Goal: Task Accomplishment & Management: Use online tool/utility

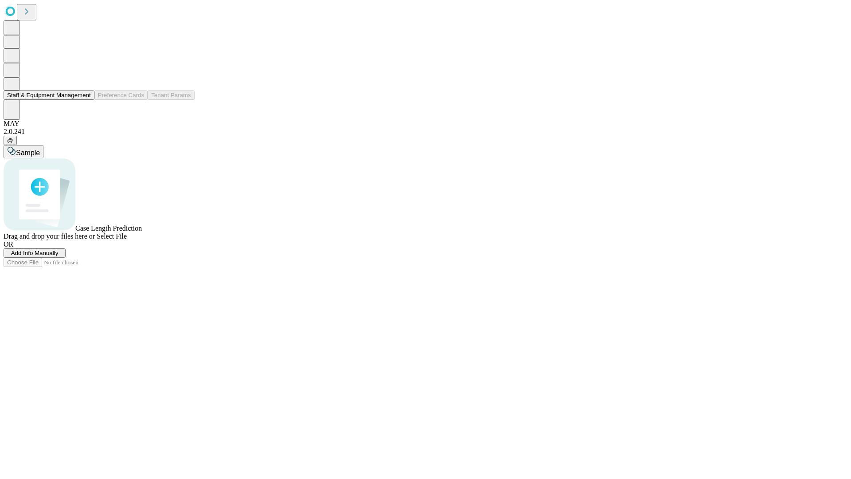
click at [85, 100] on button "Staff & Equipment Management" at bounding box center [49, 94] width 91 height 9
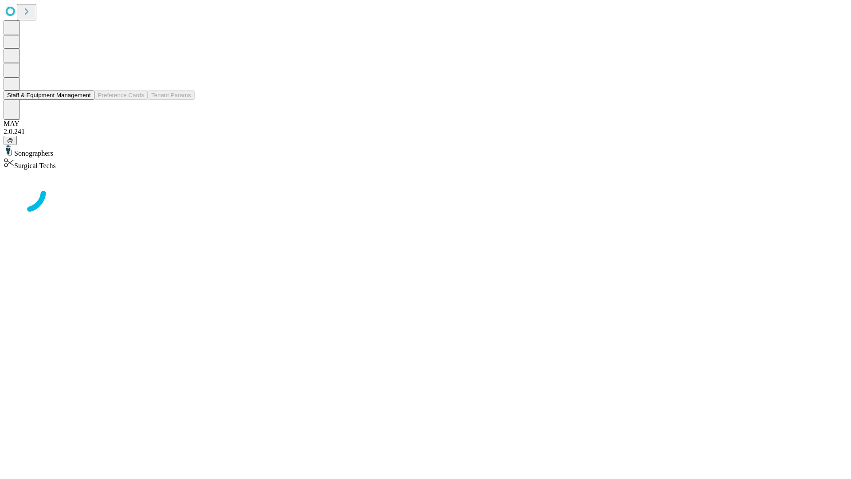
click at [85, 100] on button "Staff & Equipment Management" at bounding box center [49, 94] width 91 height 9
